Goal: Navigation & Orientation: Understand site structure

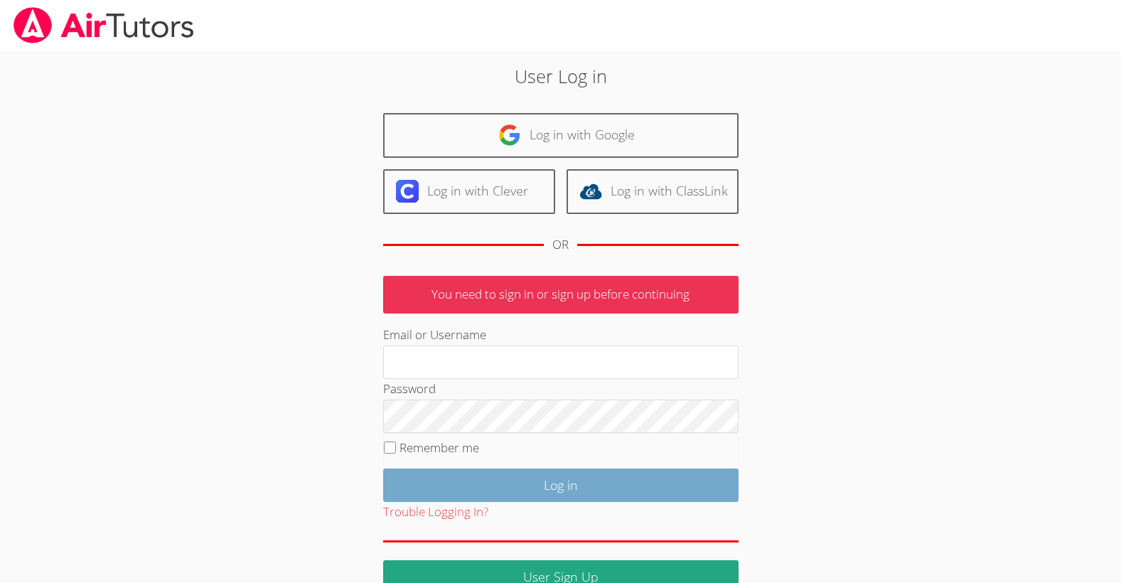
type input "taylorarnoldairtutors@gmail.com"
click at [559, 489] on input "Log in" at bounding box center [560, 485] width 355 height 33
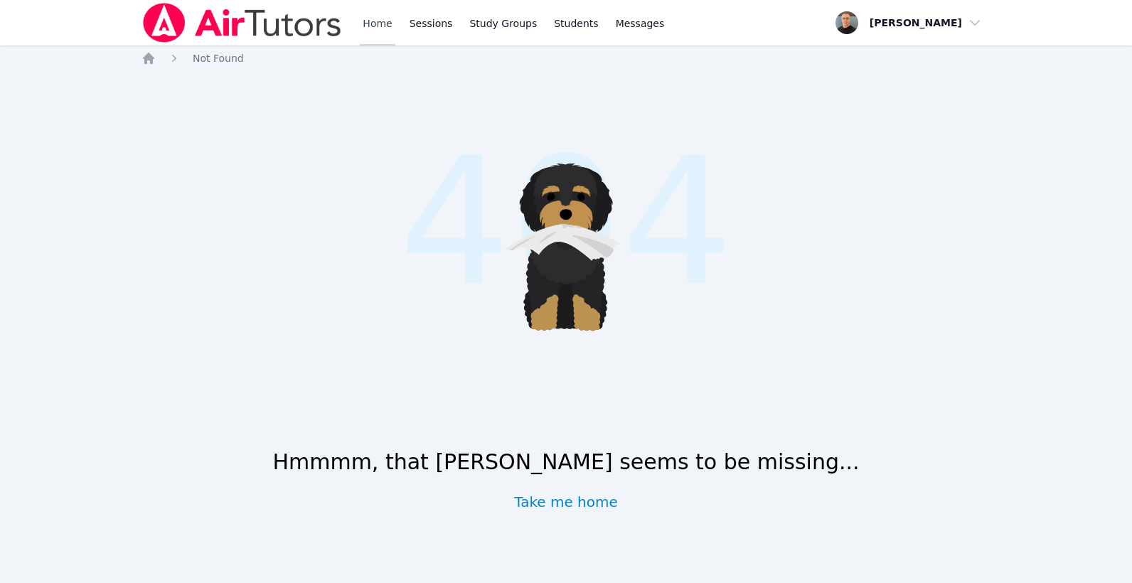
click at [370, 27] on link "Home" at bounding box center [377, 22] width 35 height 45
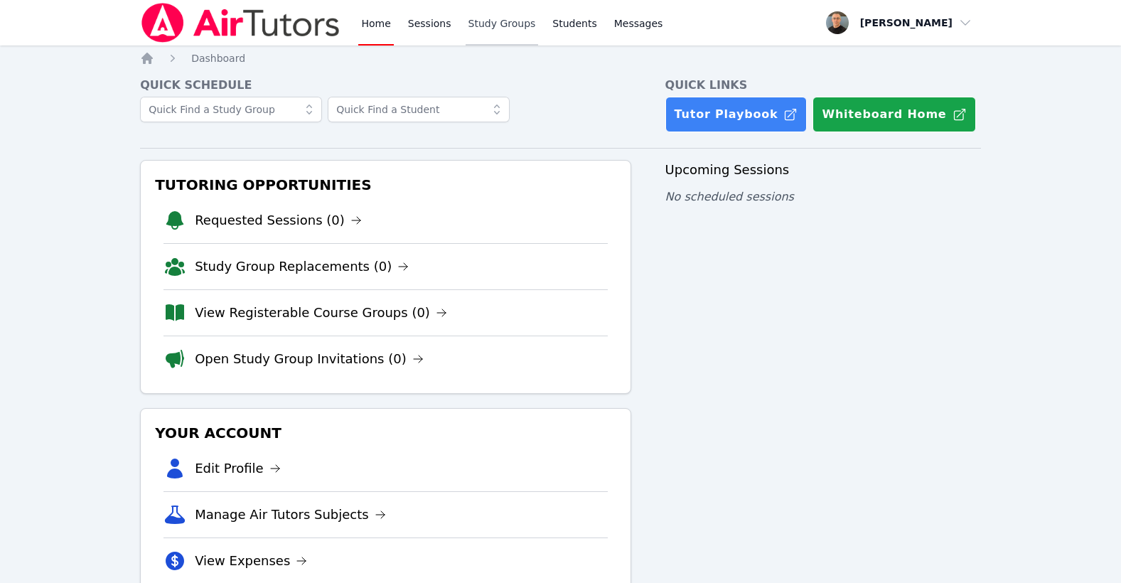
click at [481, 30] on link "Study Groups" at bounding box center [502, 22] width 73 height 45
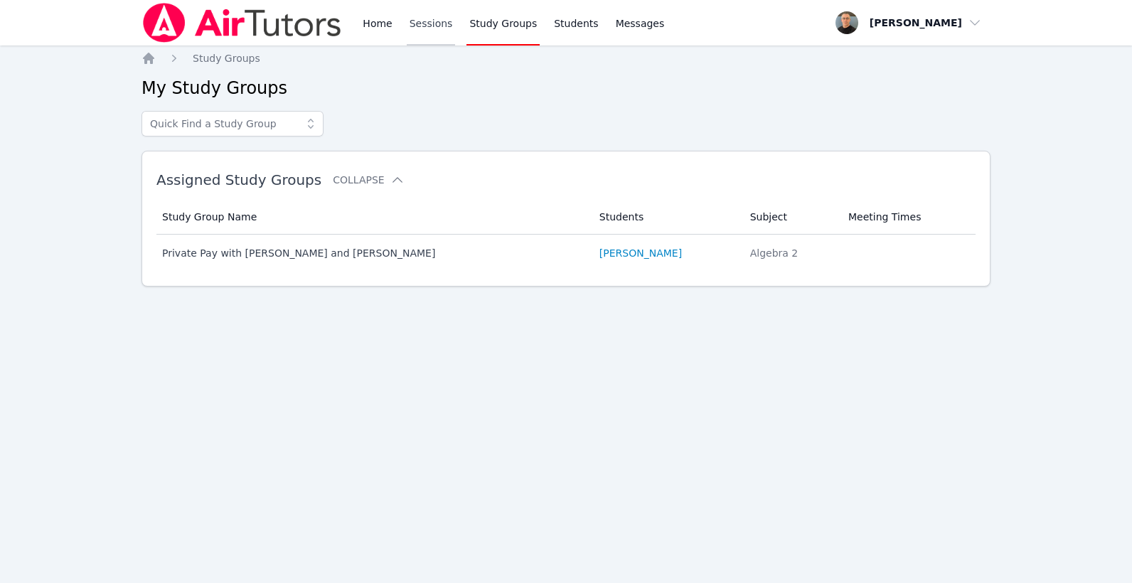
click at [432, 16] on link "Sessions" at bounding box center [431, 22] width 49 height 45
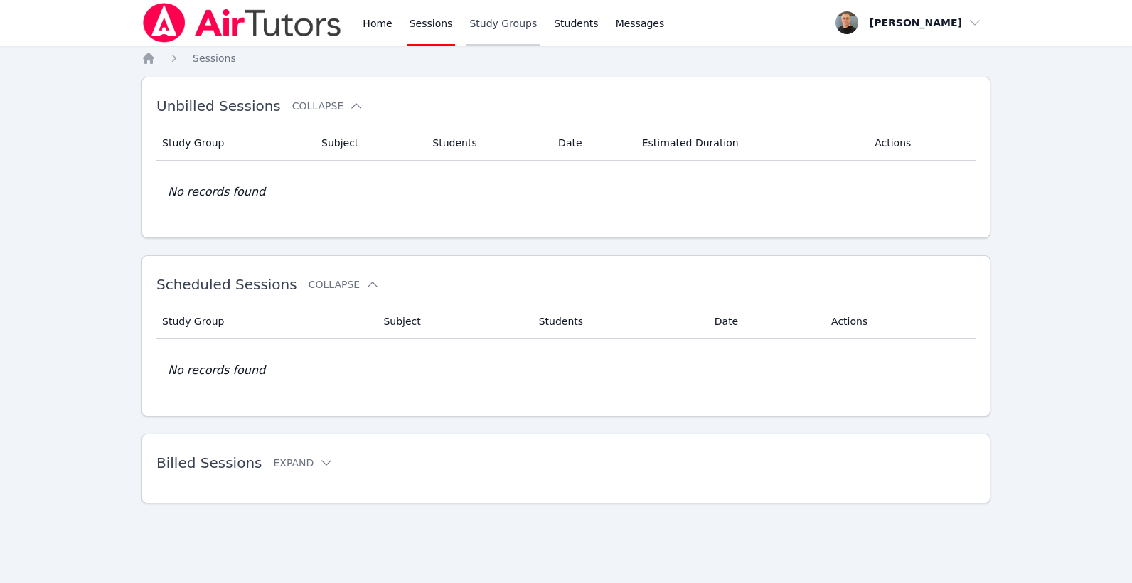
click at [504, 23] on link "Study Groups" at bounding box center [502, 22] width 73 height 45
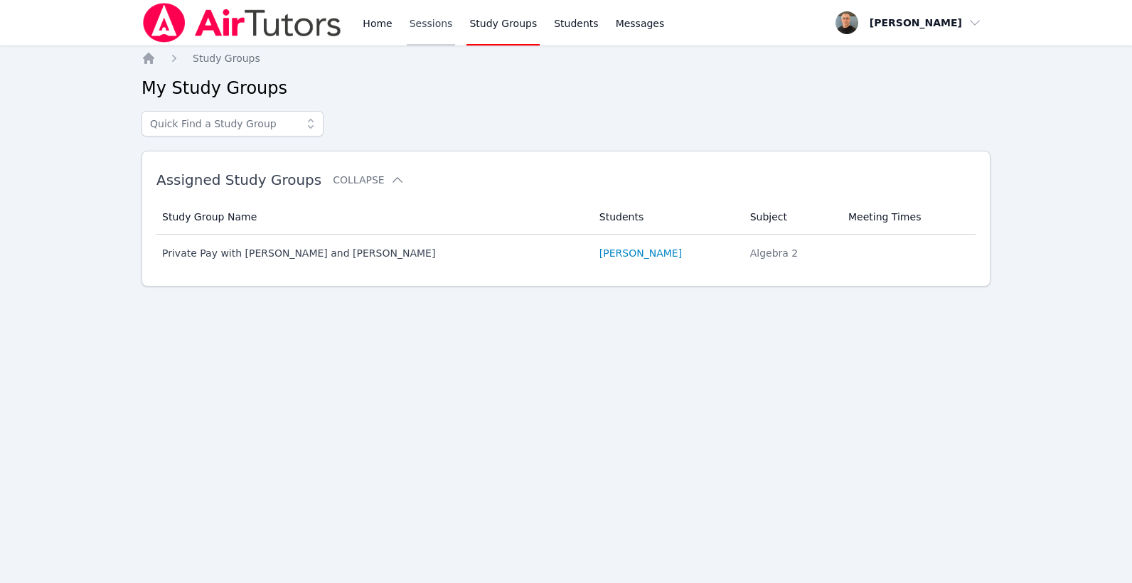
click at [429, 29] on link "Sessions" at bounding box center [431, 22] width 49 height 45
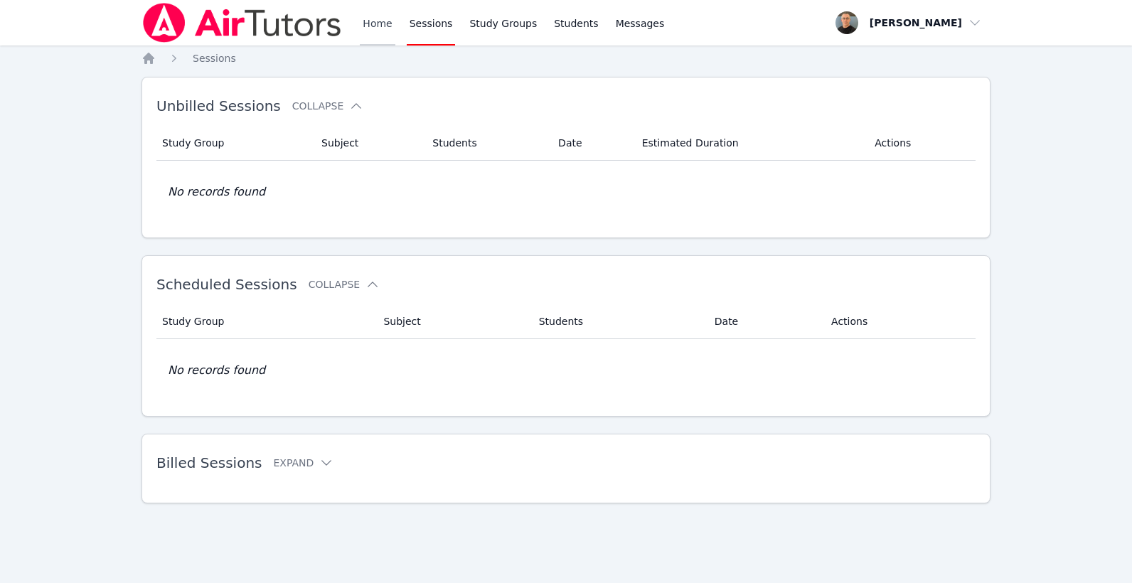
click at [387, 31] on link "Home" at bounding box center [377, 22] width 35 height 45
